Goal: Information Seeking & Learning: Learn about a topic

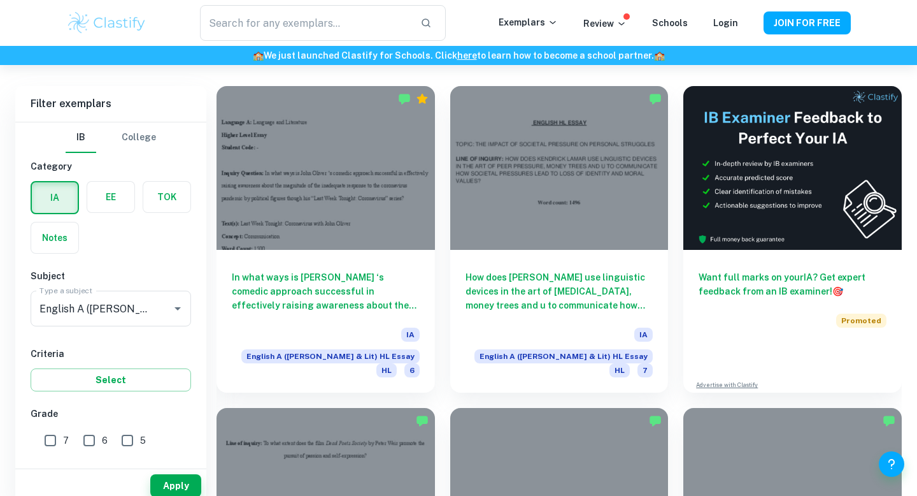
scroll to position [358, 0]
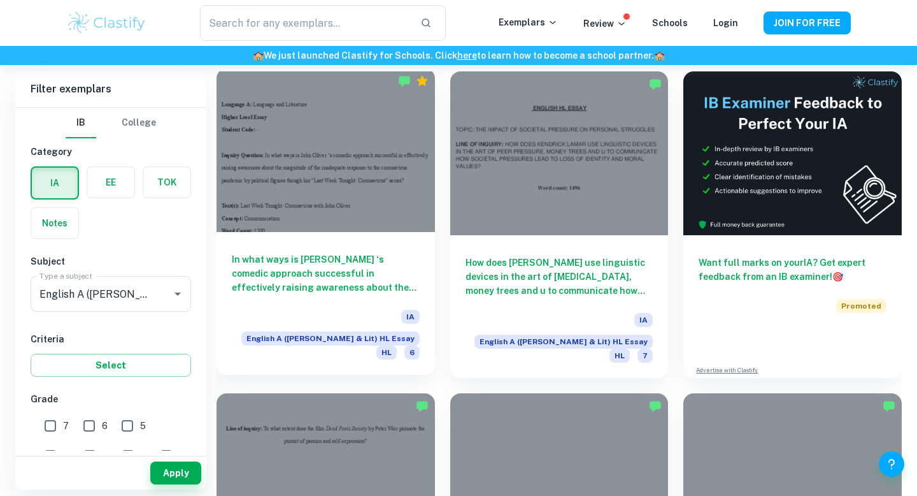
click at [352, 282] on h6 "In what ways is [PERSON_NAME] ‘s comedic approach successful in effectively rai…" at bounding box center [326, 273] width 188 height 42
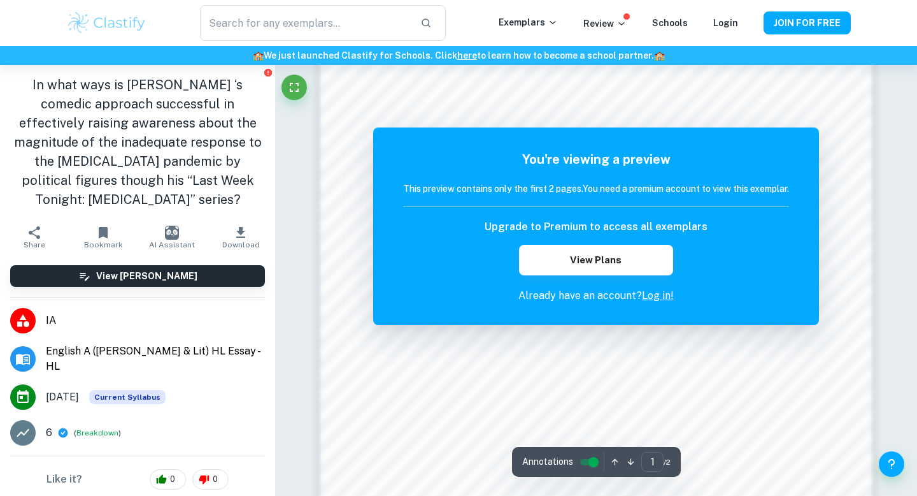
scroll to position [1231, 0]
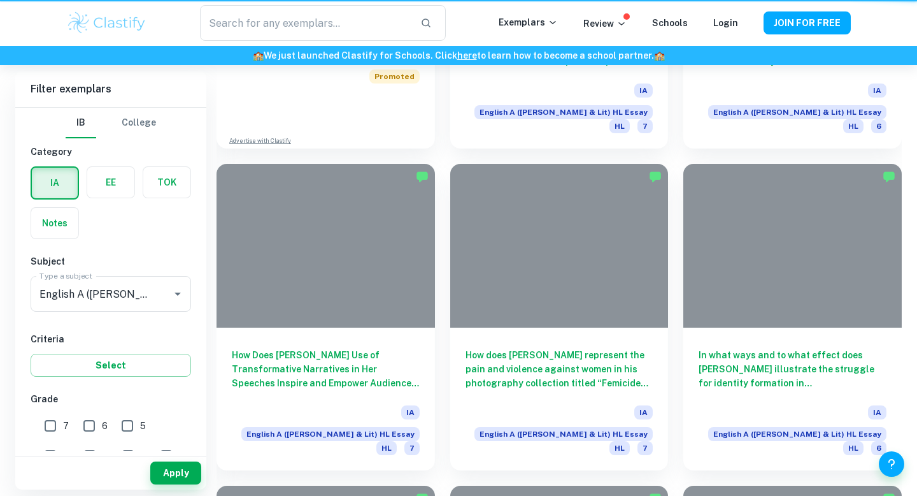
scroll to position [358, 0]
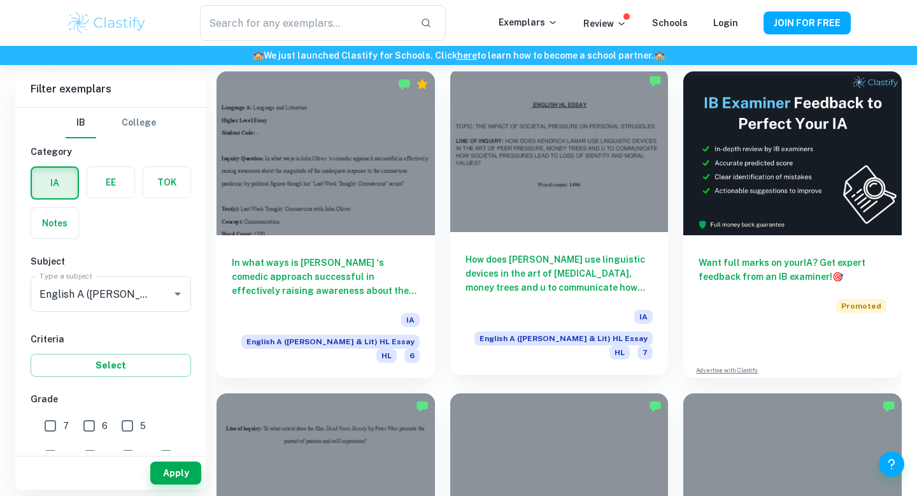
click at [572, 238] on div "How does [PERSON_NAME] use linguistic devices in the art of [MEDICAL_DATA], mon…" at bounding box center [559, 303] width 219 height 143
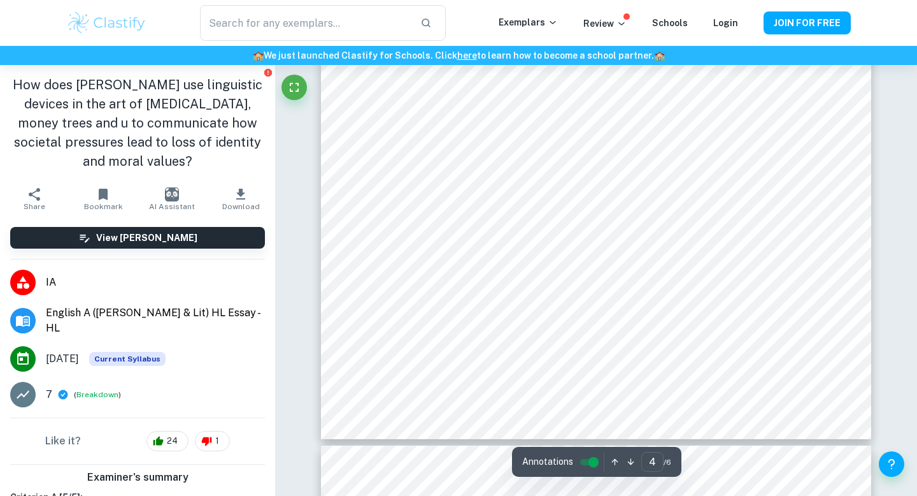
scroll to position [3210, 0]
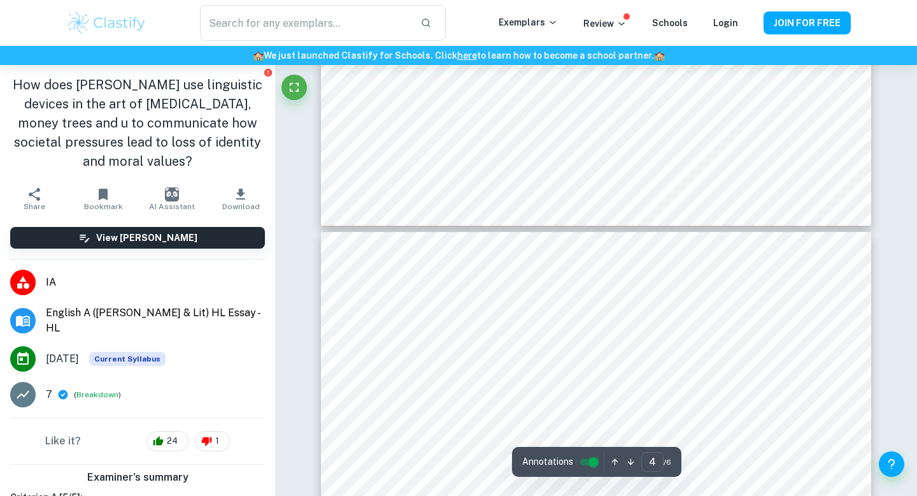
type input "5"
